Goal: Browse casually

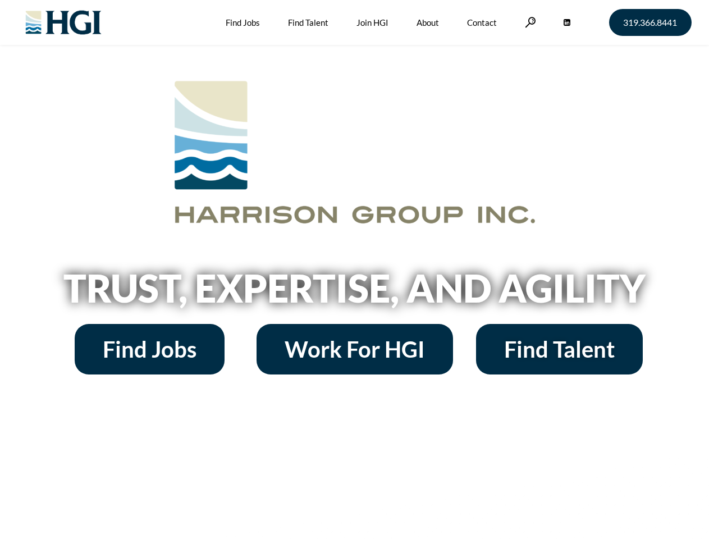
click at [354, 269] on h2 "Trust, Expertise, and Agility" at bounding box center [355, 288] width 640 height 38
click at [529, 22] on link at bounding box center [530, 22] width 11 height 11
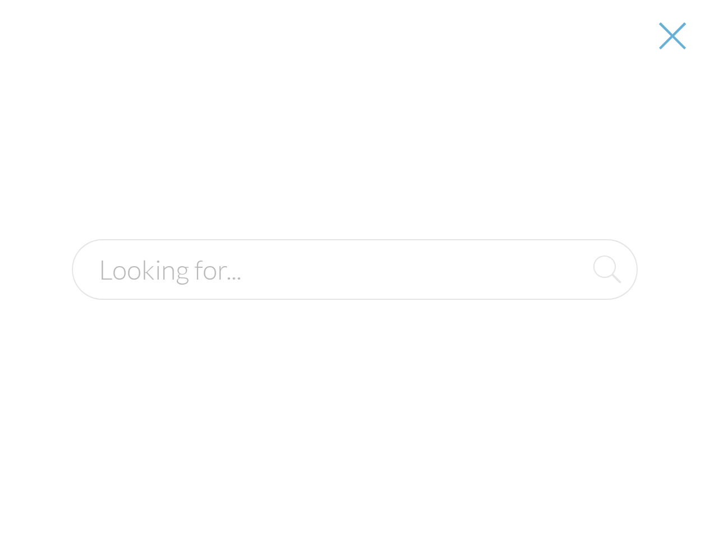
click at [354, 292] on h2 "Trust, Expertise, and Agility" at bounding box center [355, 288] width 640 height 38
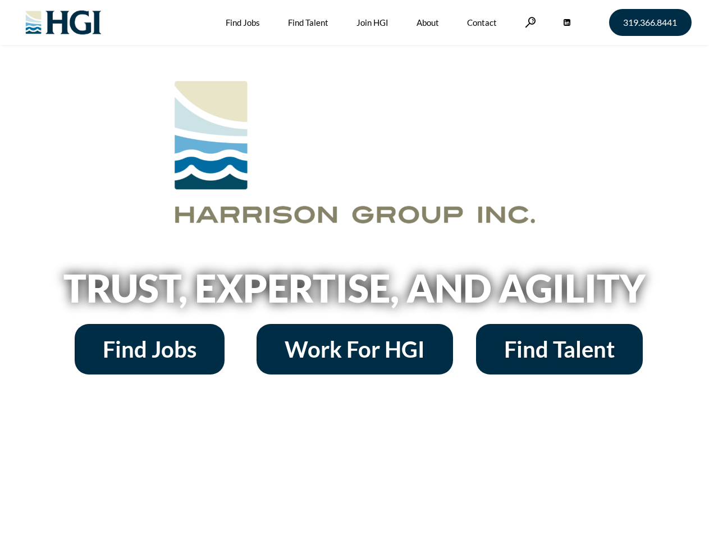
click at [354, 269] on h2 "Trust, Expertise, and Agility" at bounding box center [355, 288] width 640 height 38
click at [529, 22] on link at bounding box center [530, 22] width 11 height 11
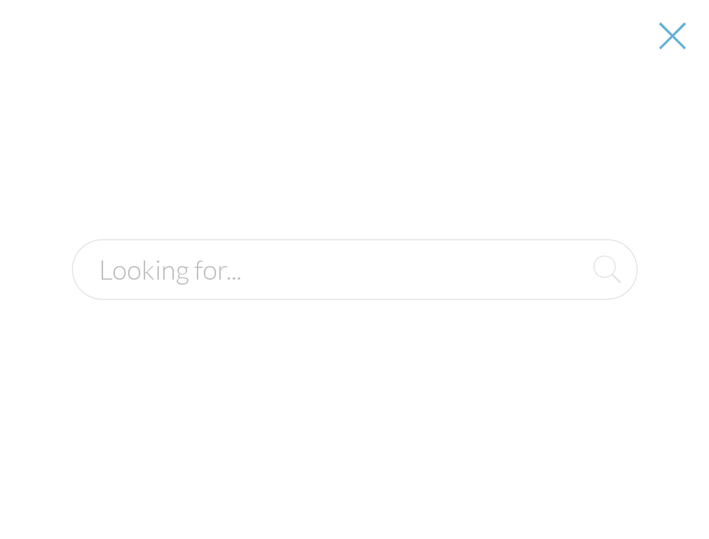
click at [354, 292] on h2 "Trust, Expertise, and Agility" at bounding box center [355, 288] width 640 height 38
